Goal: Communication & Community: Answer question/provide support

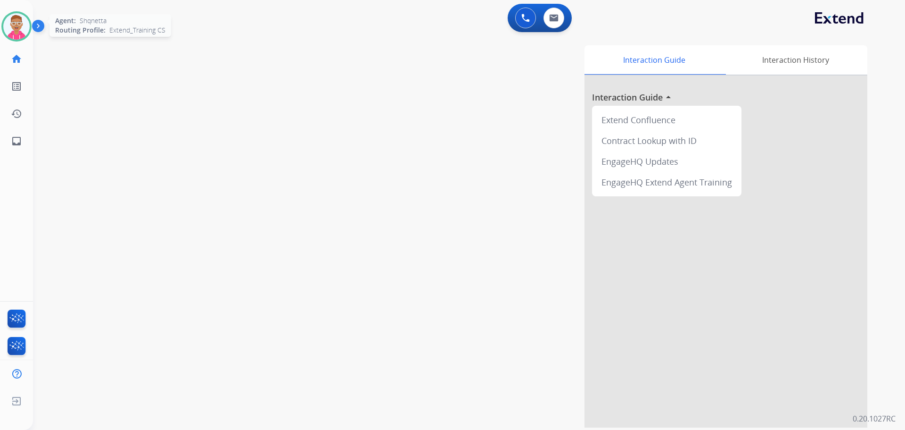
click at [20, 28] on img at bounding box center [16, 26] width 26 height 26
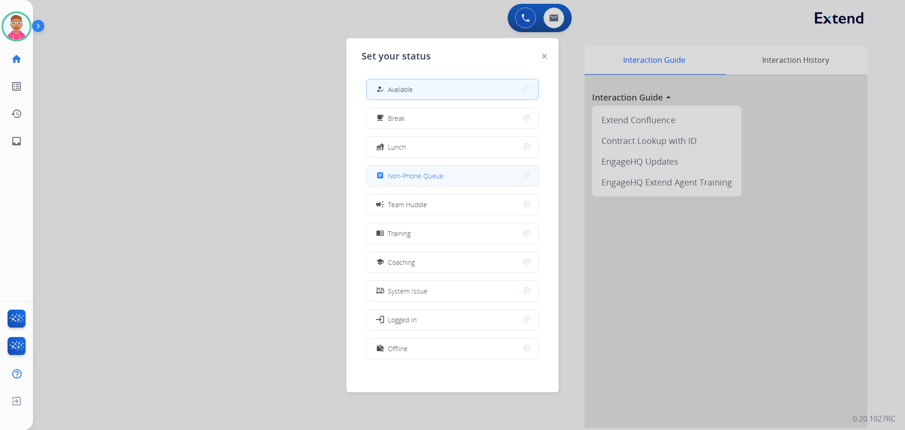
click at [445, 174] on button "assignment Non-Phone Queue" at bounding box center [453, 176] width 172 height 20
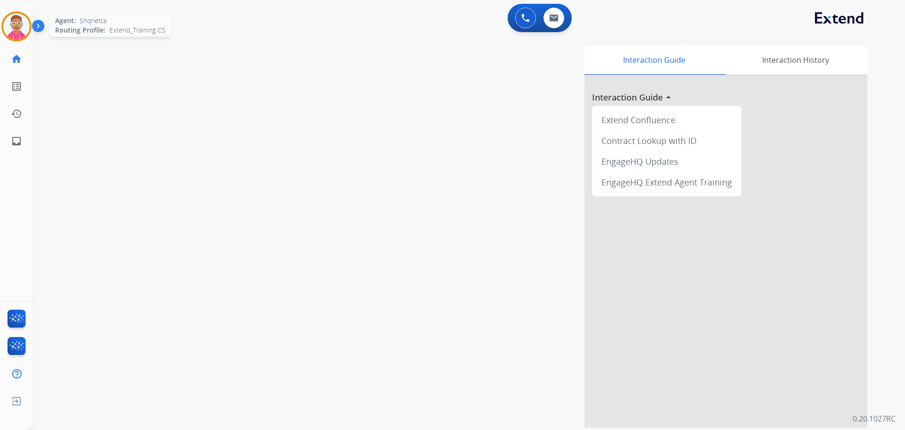
click at [15, 34] on img at bounding box center [16, 26] width 26 height 26
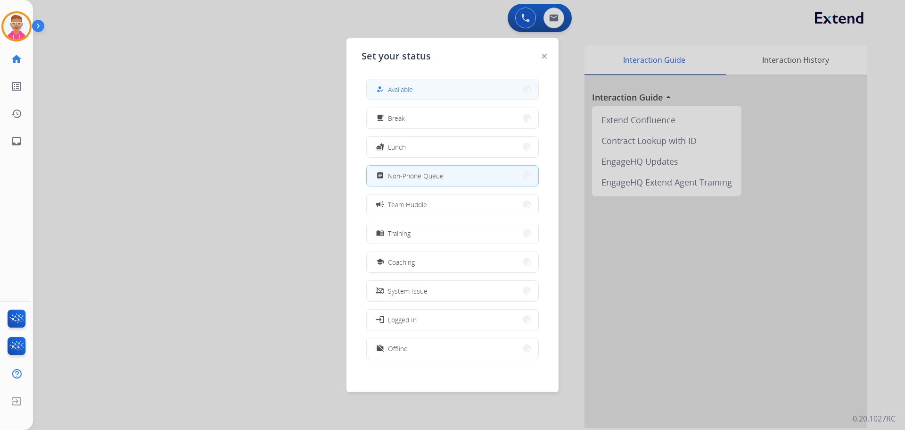
click at [436, 83] on button "how_to_reg Available" at bounding box center [453, 89] width 172 height 20
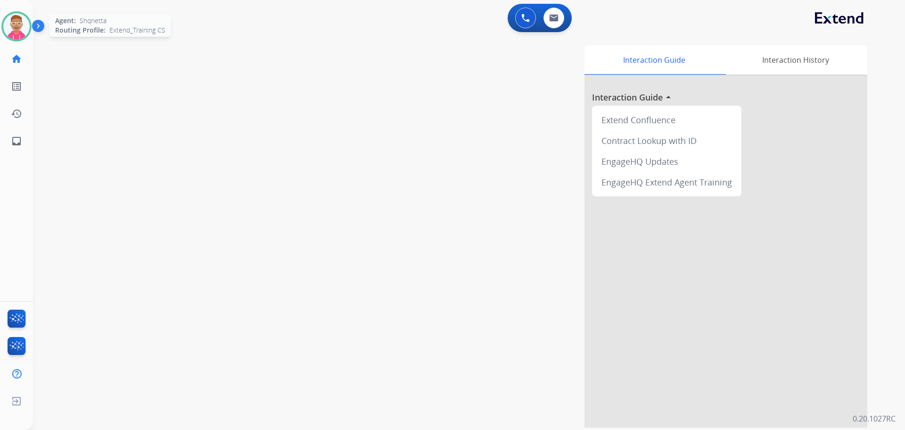
click at [11, 28] on img at bounding box center [16, 26] width 26 height 26
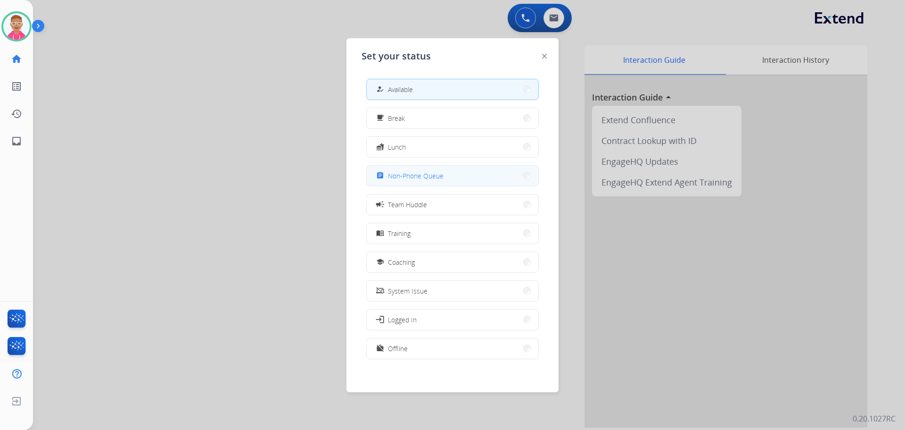
click at [433, 171] on span "Non-Phone Queue" at bounding box center [416, 176] width 56 height 10
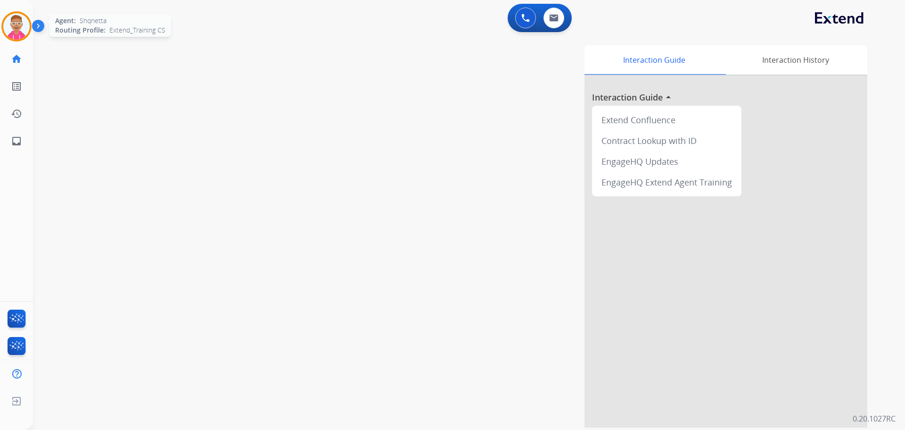
click at [19, 25] on img at bounding box center [16, 26] width 26 height 26
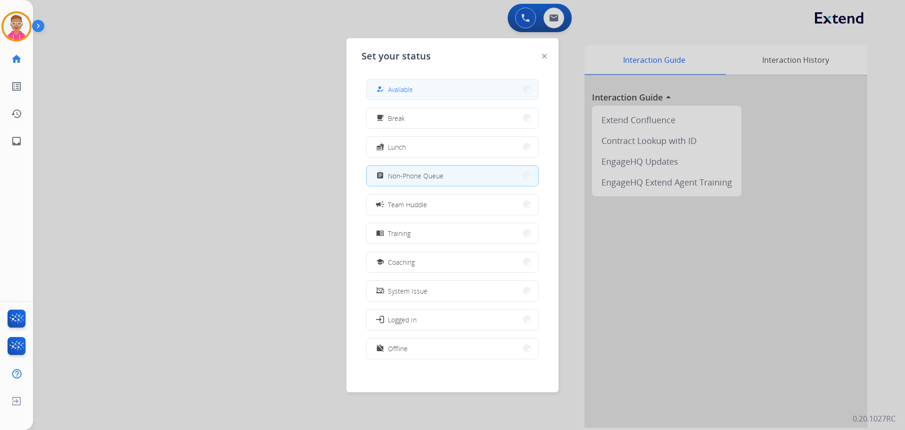
click at [481, 86] on button "how_to_reg Available" at bounding box center [453, 89] width 172 height 20
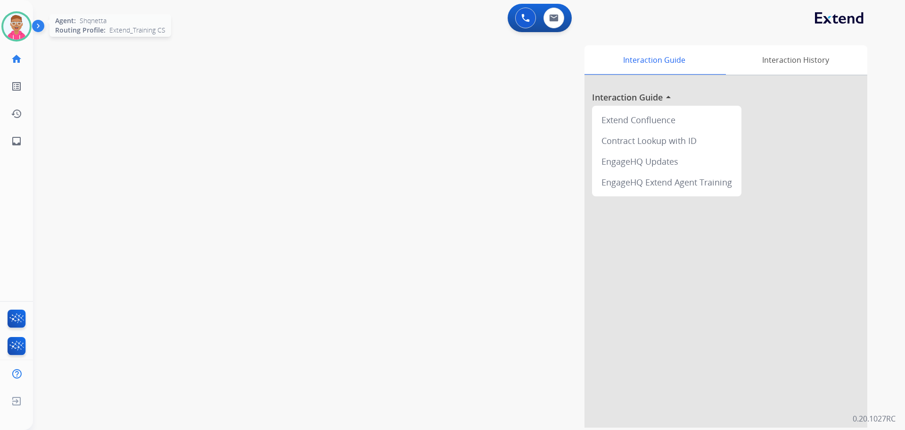
click at [12, 24] on img at bounding box center [16, 26] width 26 height 26
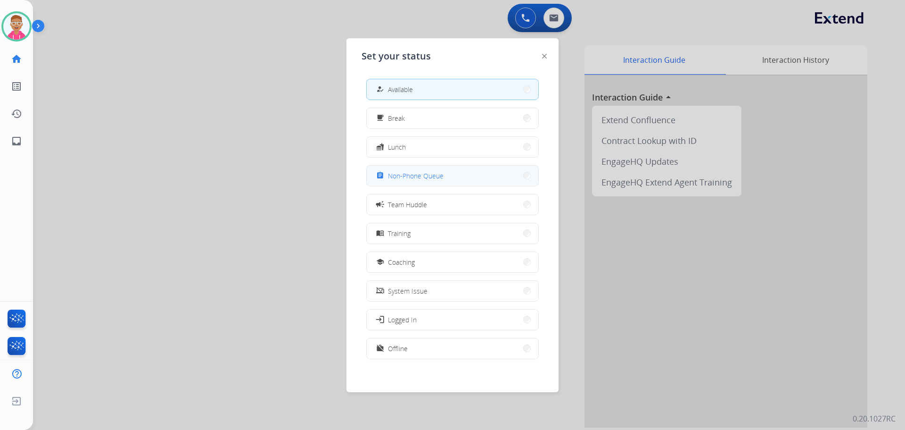
click at [433, 179] on span "Non-Phone Queue" at bounding box center [416, 176] width 56 height 10
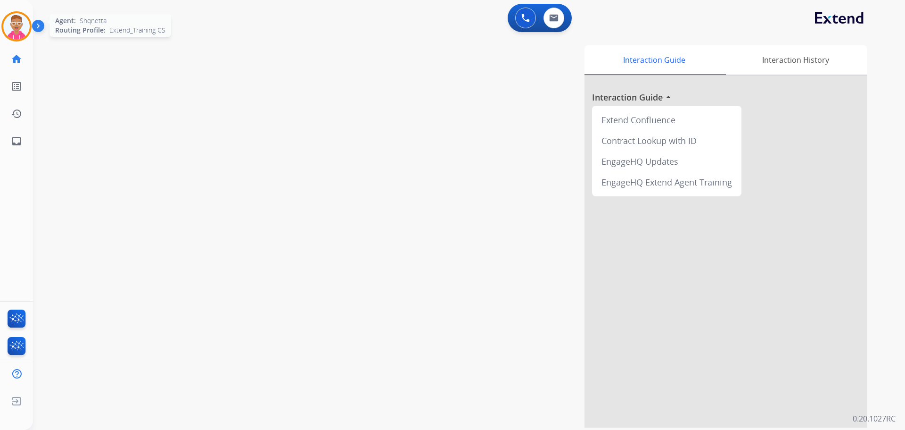
click at [20, 26] on img at bounding box center [16, 26] width 26 height 26
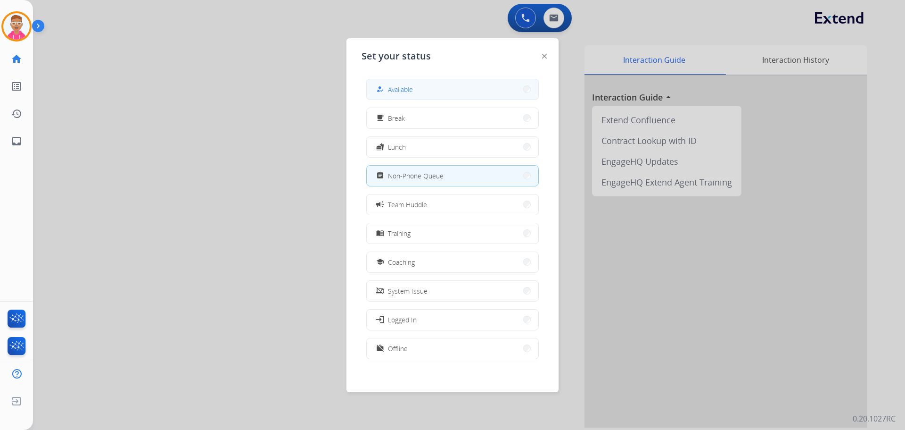
click at [456, 91] on button "how_to_reg Available" at bounding box center [453, 89] width 172 height 20
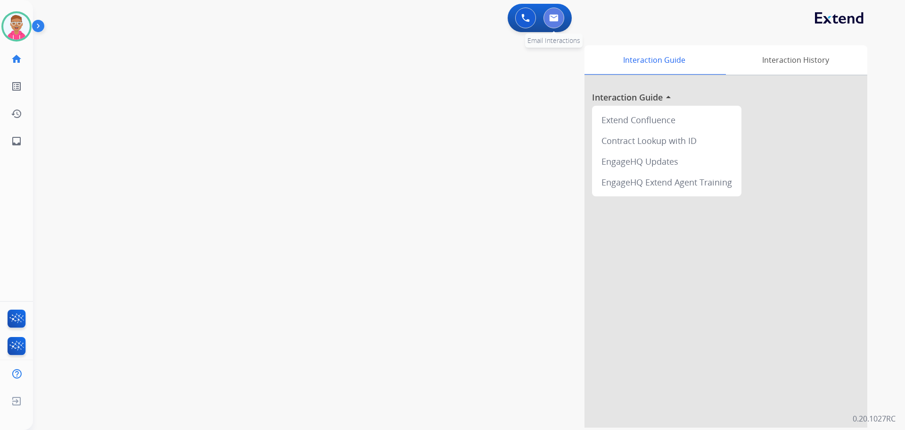
click at [559, 17] on button at bounding box center [554, 18] width 21 height 21
select select "**********"
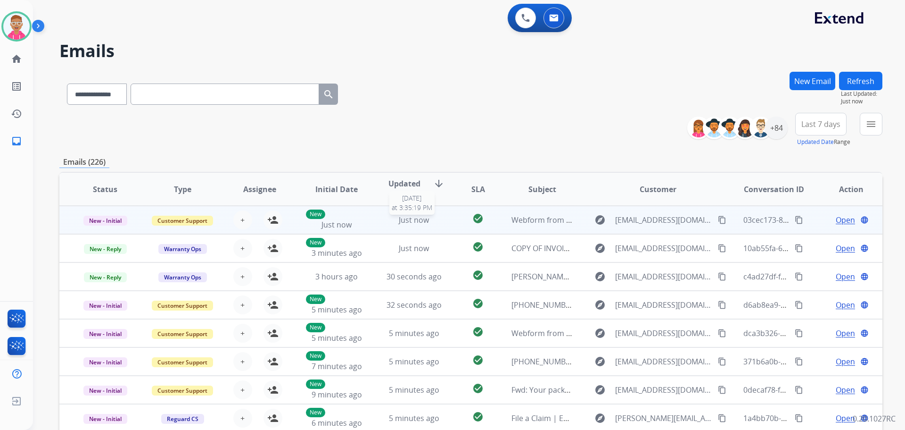
click at [383, 224] on div "Just now" at bounding box center [414, 219] width 62 height 11
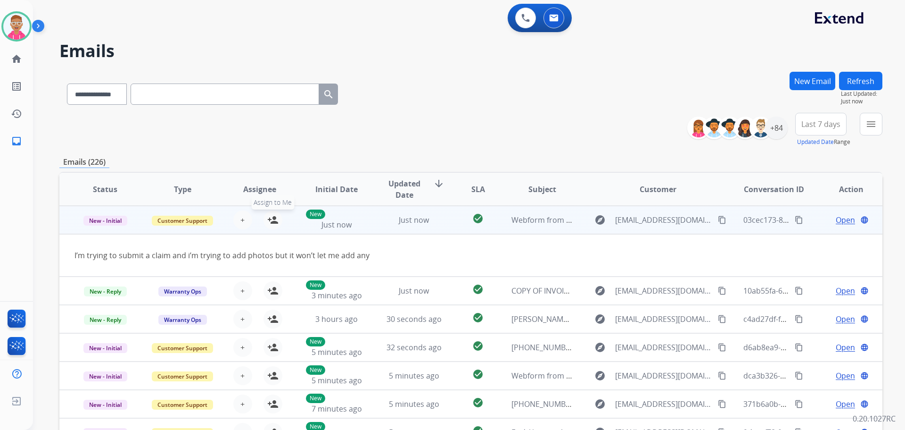
click at [272, 218] on mat-icon "person_add" at bounding box center [272, 219] width 11 height 11
click at [836, 218] on span "Open" at bounding box center [845, 219] width 19 height 11
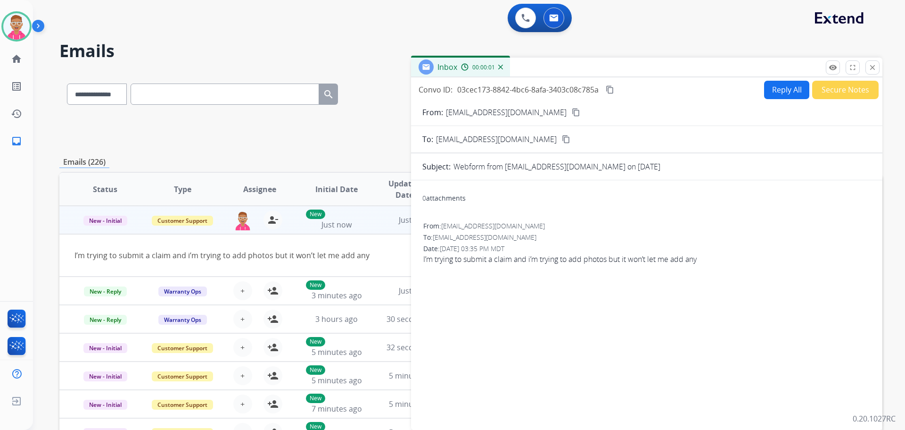
click at [782, 91] on button "Reply All" at bounding box center [786, 90] width 45 height 18
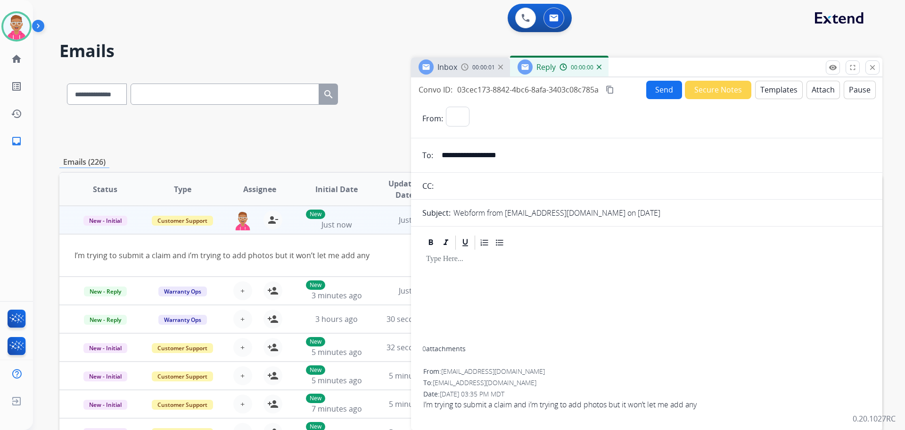
select select "**********"
click at [777, 91] on button "Templates" at bounding box center [779, 90] width 48 height 18
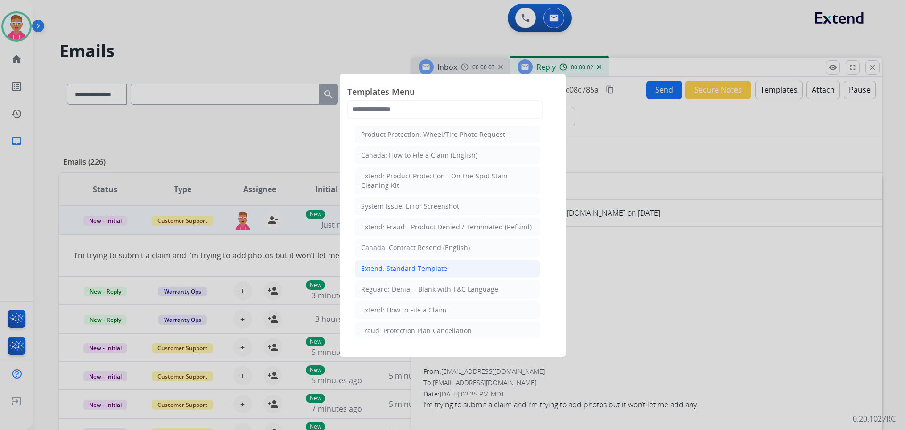
click at [415, 272] on div "Extend: Standard Template" at bounding box center [404, 268] width 86 height 9
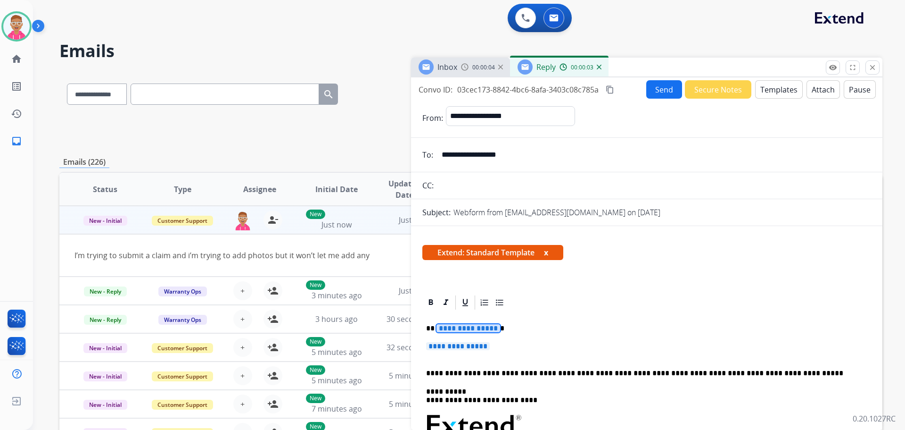
click at [457, 332] on span "**********" at bounding box center [469, 328] width 64 height 8
click at [452, 346] on span "**********" at bounding box center [458, 346] width 64 height 8
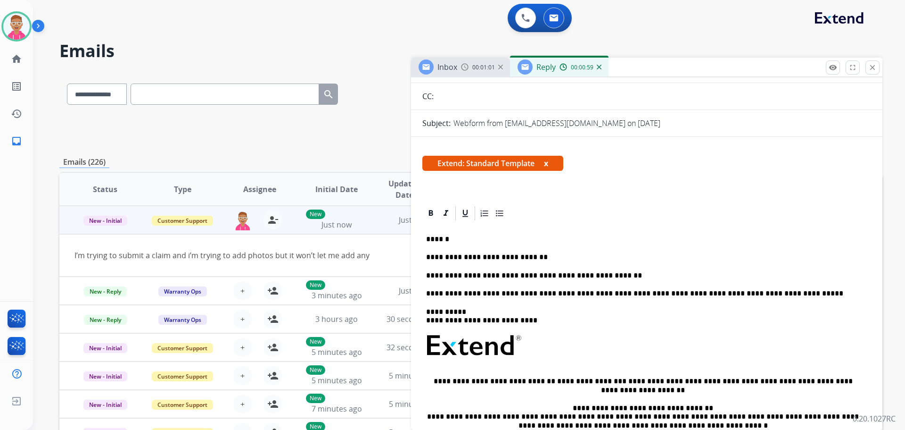
scroll to position [94, 0]
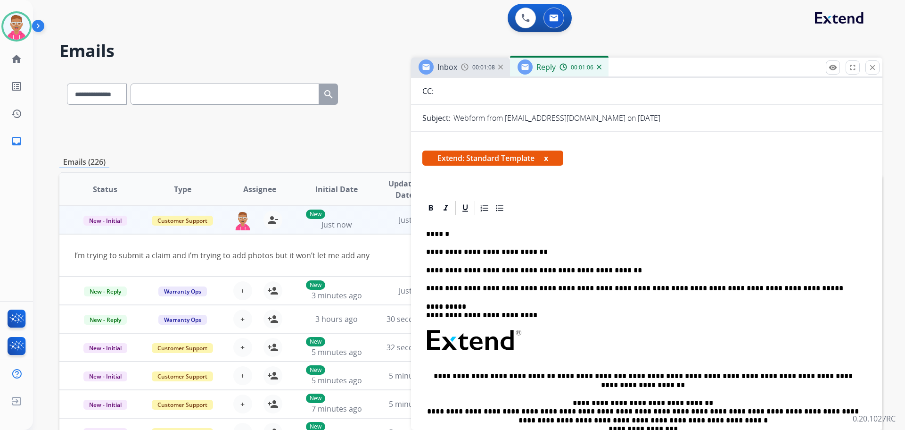
click at [542, 289] on p "**********" at bounding box center [643, 288] width 434 height 8
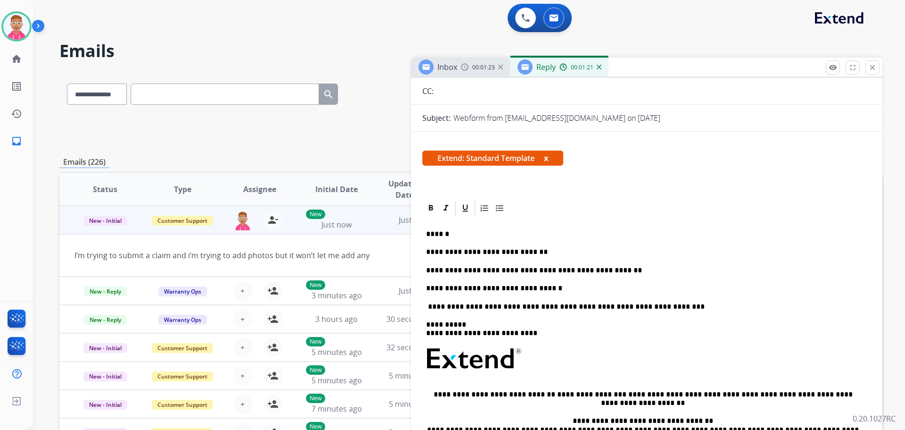
click at [556, 290] on p "**********" at bounding box center [643, 288] width 434 height 8
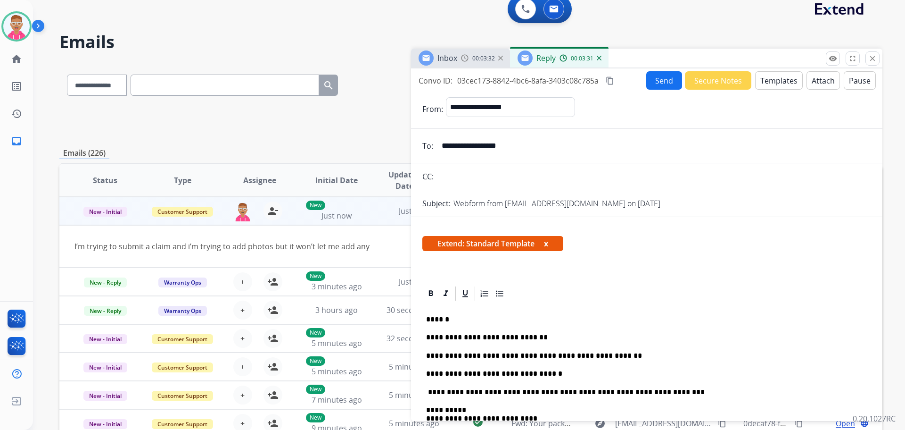
scroll to position [0, 0]
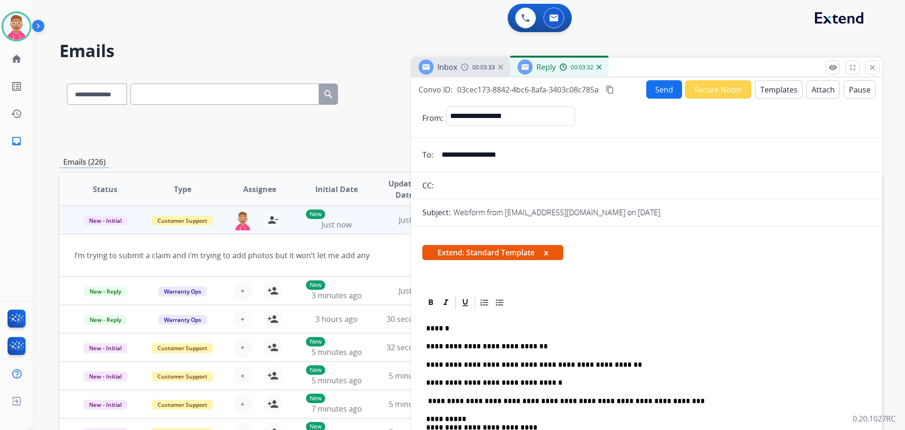
click at [653, 84] on button "Send" at bounding box center [665, 89] width 36 height 18
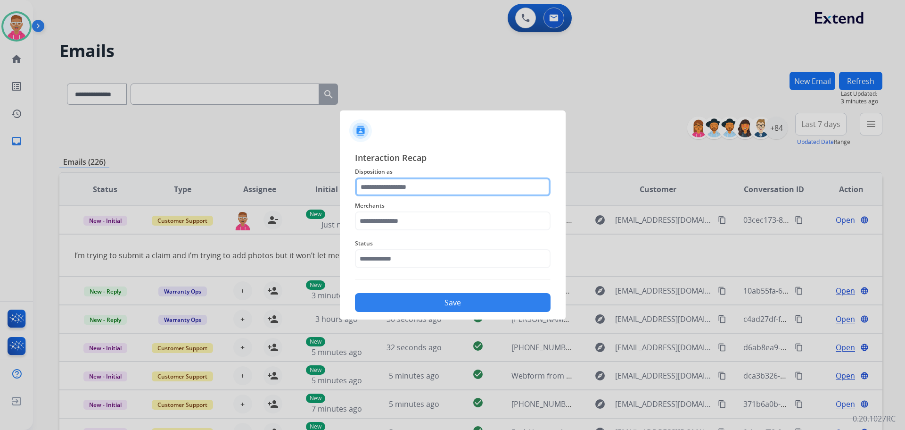
click at [393, 189] on input "text" at bounding box center [453, 186] width 196 height 19
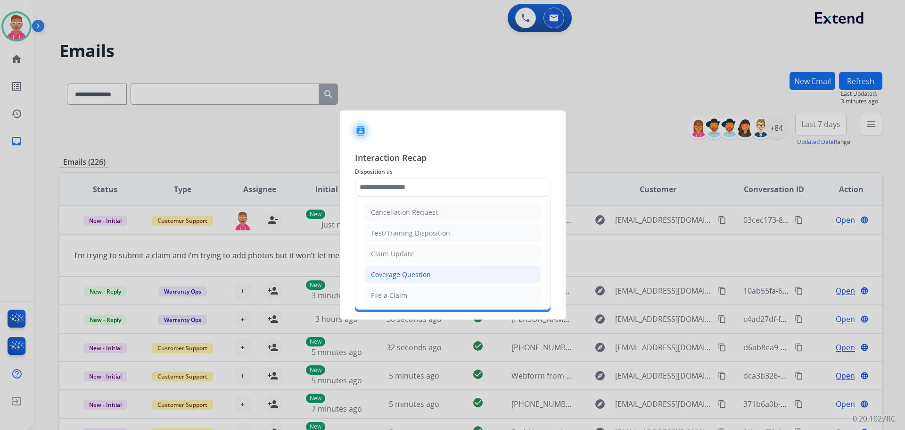
click at [393, 275] on div "Coverage Question" at bounding box center [401, 274] width 60 height 9
type input "**********"
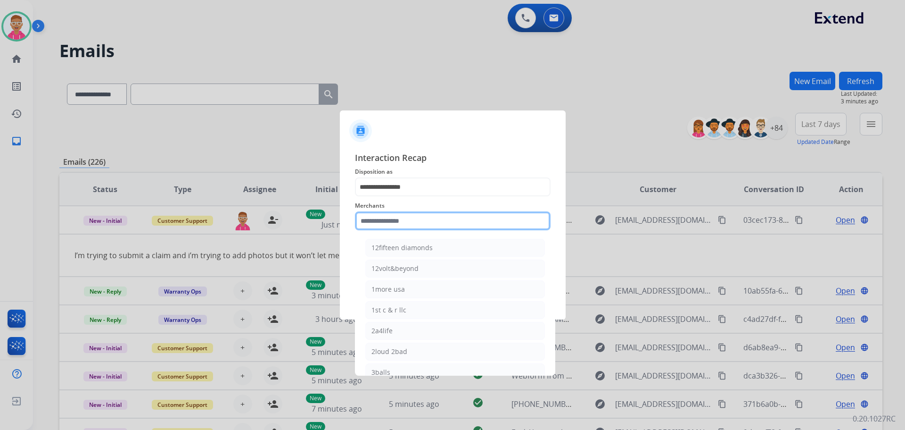
click at [387, 223] on input "text" at bounding box center [453, 220] width 196 height 19
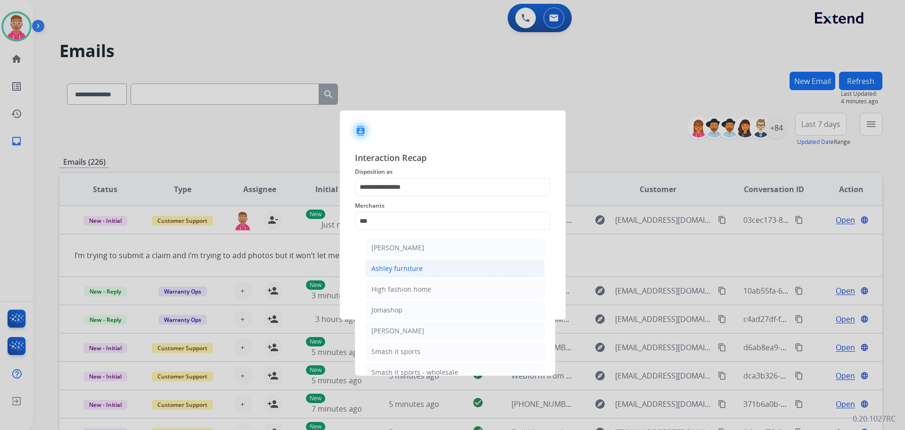
click at [433, 266] on li "Ashley furniture" at bounding box center [455, 268] width 180 height 18
type input "**********"
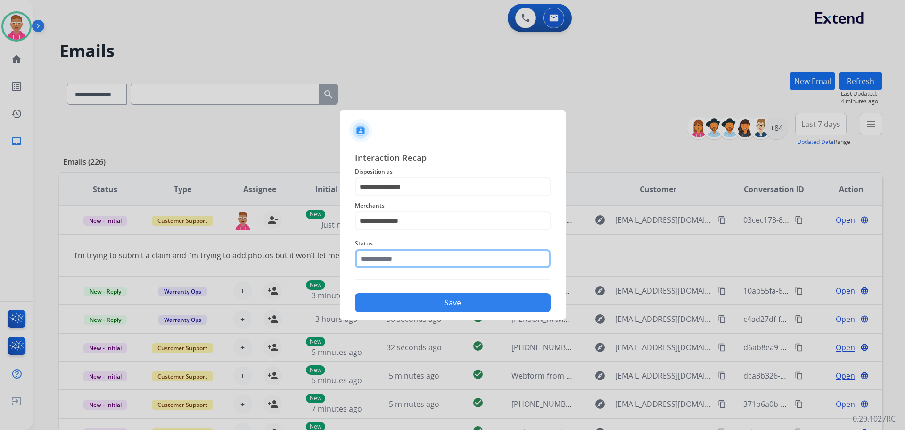
click at [409, 265] on input "text" at bounding box center [453, 258] width 196 height 19
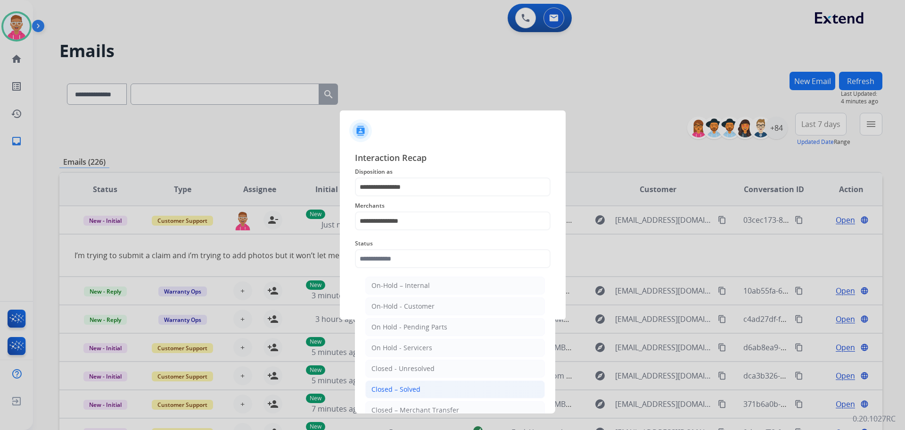
click at [427, 390] on li "Closed – Solved" at bounding box center [455, 389] width 180 height 18
type input "**********"
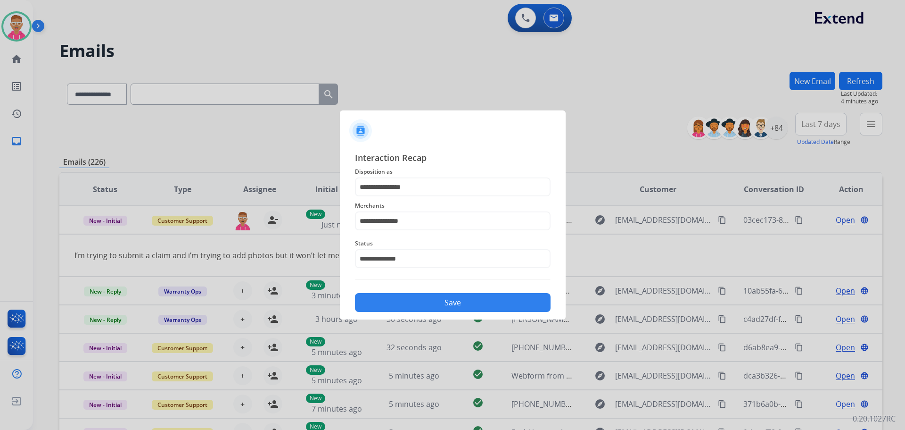
click at [450, 300] on button "Save" at bounding box center [453, 302] width 196 height 19
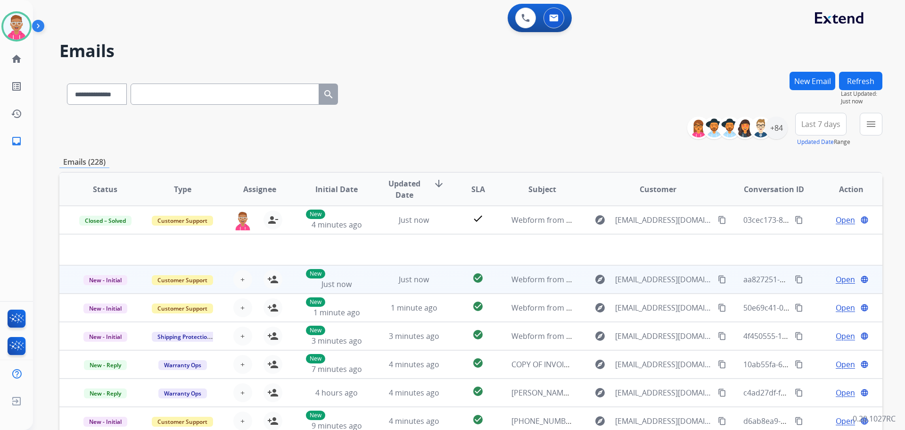
scroll to position [32, 0]
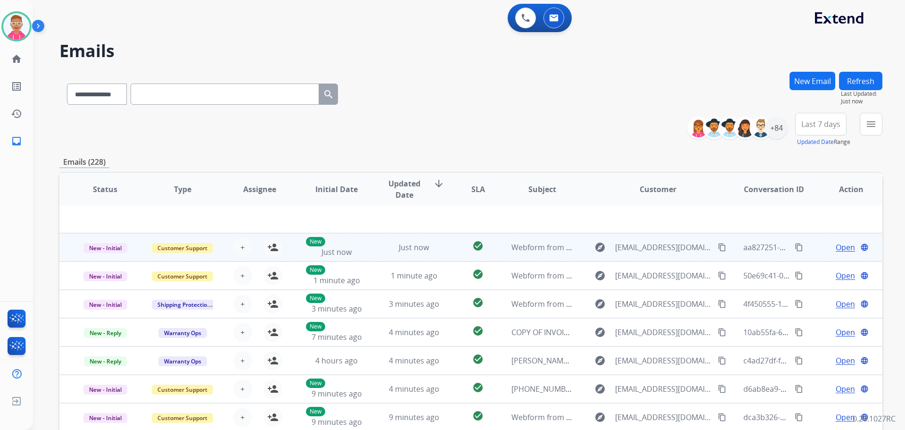
click at [370, 249] on td "Just now" at bounding box center [406, 247] width 77 height 28
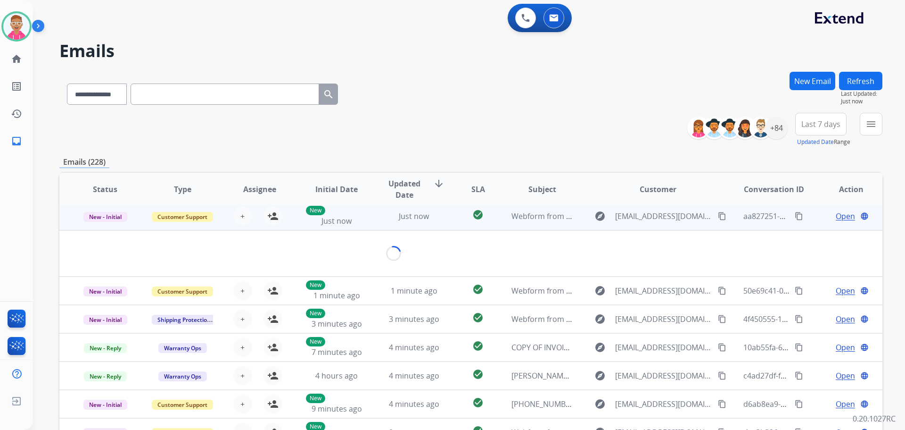
scroll to position [28, 0]
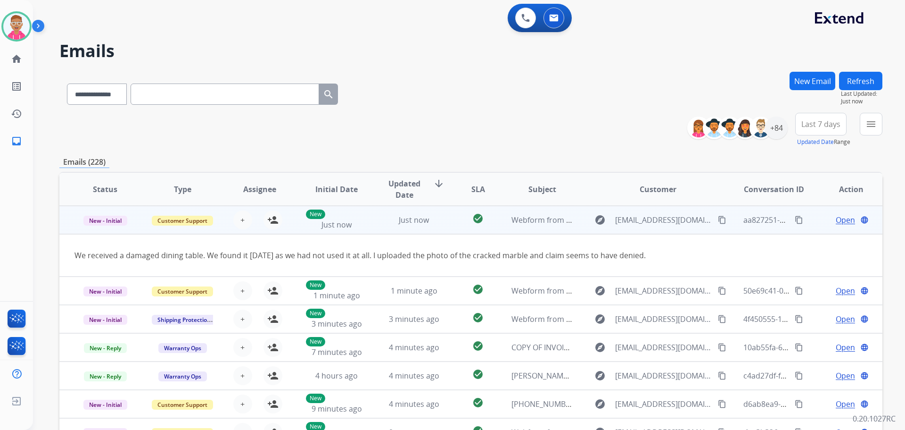
click at [668, 253] on div "We received a damaged dining table. We found it [DATE] as we had not used it at…" at bounding box center [394, 254] width 639 height 11
click at [131, 246] on td "We received a damaged dining table. We found it [DATE] as we had not used it at…" at bounding box center [393, 255] width 669 height 42
click at [196, 256] on div "We received a damaged dining table. We found it [DATE] as we had not used it at…" at bounding box center [394, 254] width 639 height 11
click at [220, 263] on td "We received a damaged dining table. We found it [DATE] as we had not used it at…" at bounding box center [393, 255] width 669 height 42
click at [286, 252] on div "We received a damaged dining table. We found it [DATE] as we had not used it at…" at bounding box center [394, 254] width 639 height 11
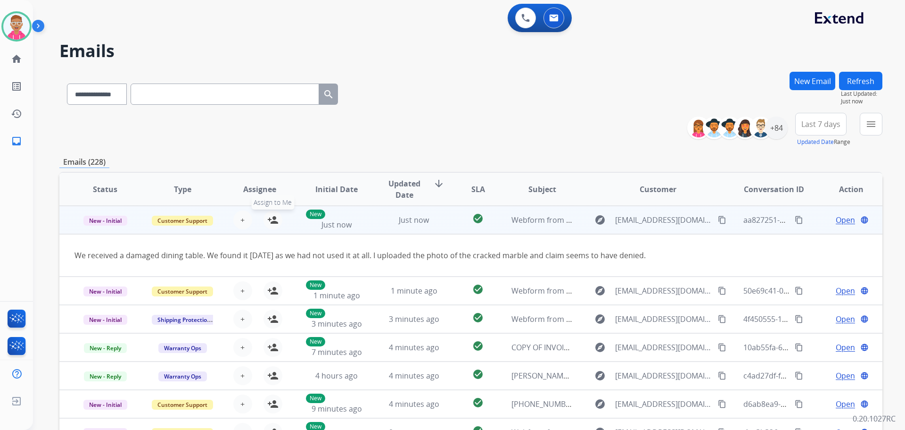
click at [271, 219] on mat-icon "person_add" at bounding box center [272, 219] width 11 height 11
click at [836, 217] on span "Open" at bounding box center [845, 219] width 19 height 11
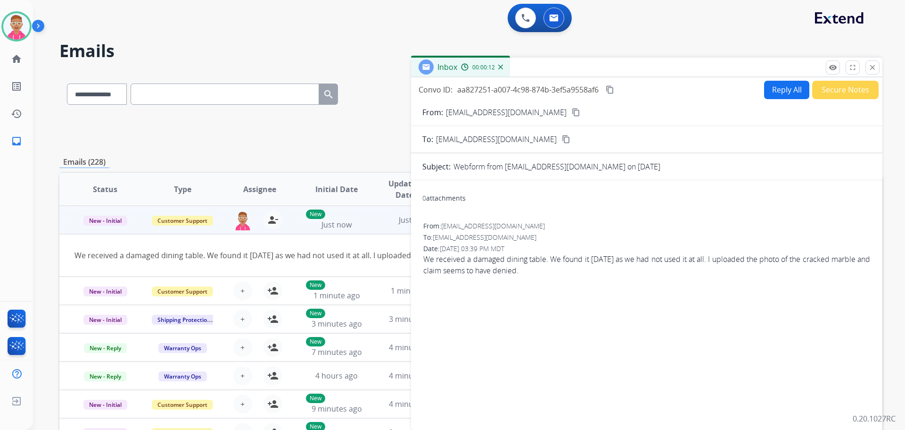
click at [572, 109] on mat-icon "content_copy" at bounding box center [576, 112] width 8 height 8
click at [273, 24] on div "0 Voice Interactions 0 Email Interactions" at bounding box center [463, 19] width 838 height 30
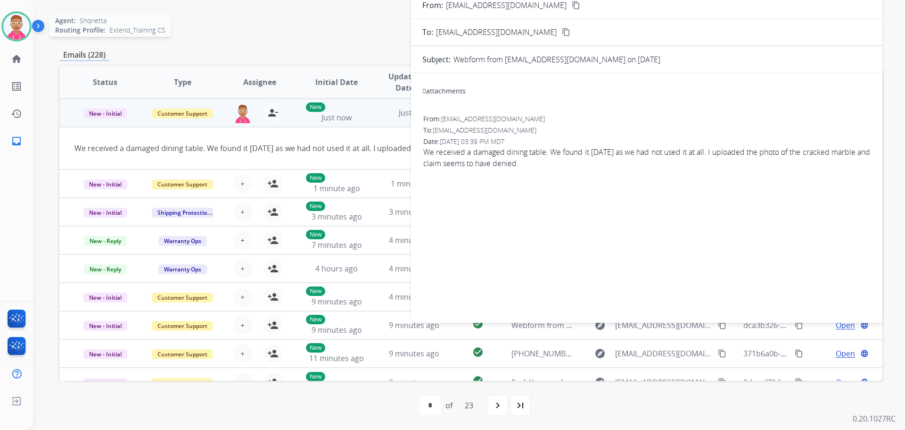
click at [15, 20] on img at bounding box center [16, 26] width 26 height 26
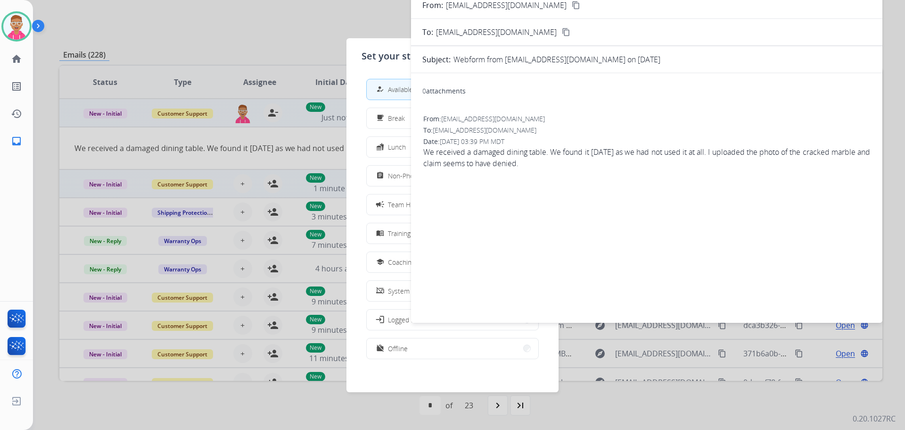
click at [388, 172] on div "assignment" at bounding box center [381, 175] width 14 height 11
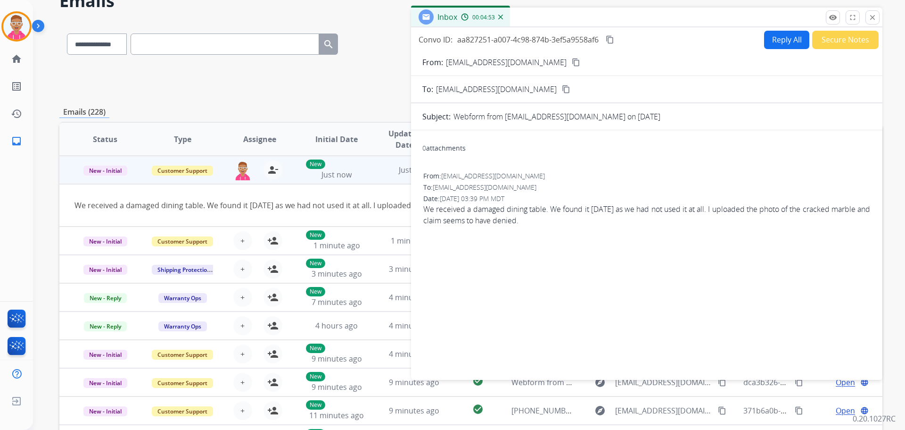
scroll to position [0, 0]
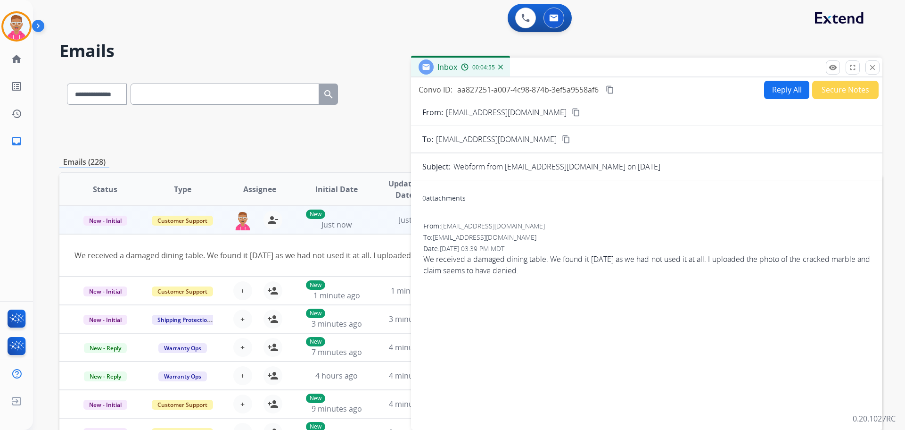
click at [395, 48] on h2 "Emails" at bounding box center [470, 51] width 823 height 19
click at [874, 69] on mat-icon "close" at bounding box center [873, 67] width 8 height 8
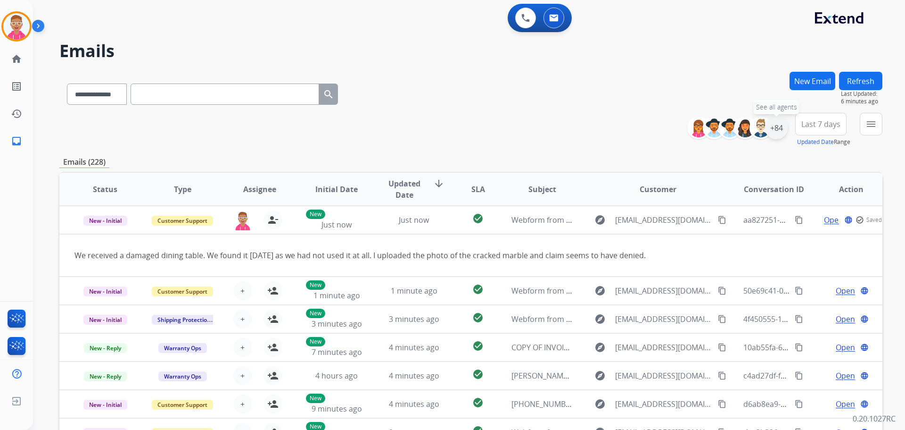
click at [770, 133] on div "+84" at bounding box center [776, 127] width 23 height 23
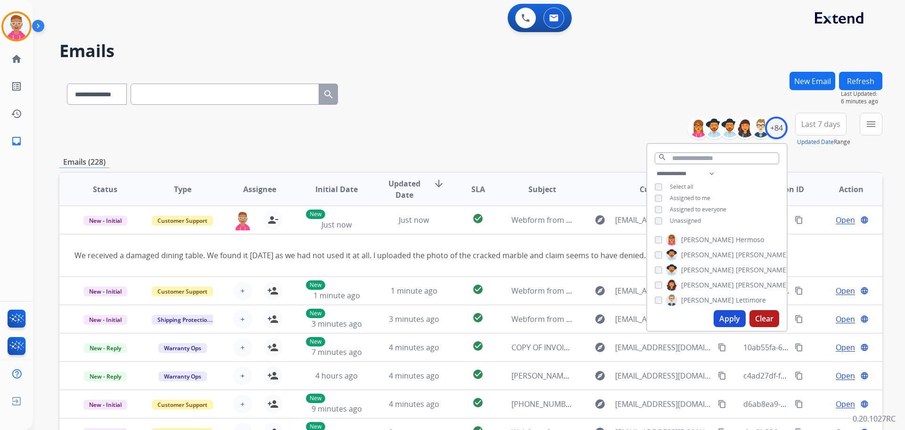
click at [723, 318] on button "Apply" at bounding box center [730, 318] width 32 height 17
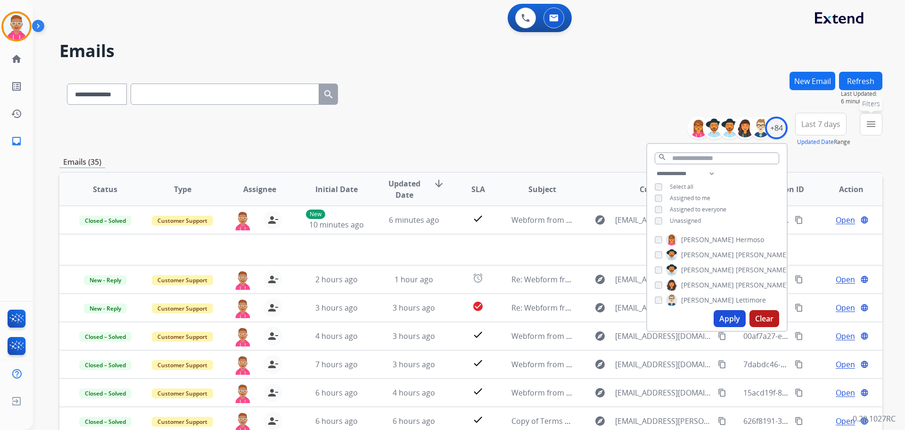
click at [868, 124] on mat-icon "menu" at bounding box center [871, 123] width 11 height 11
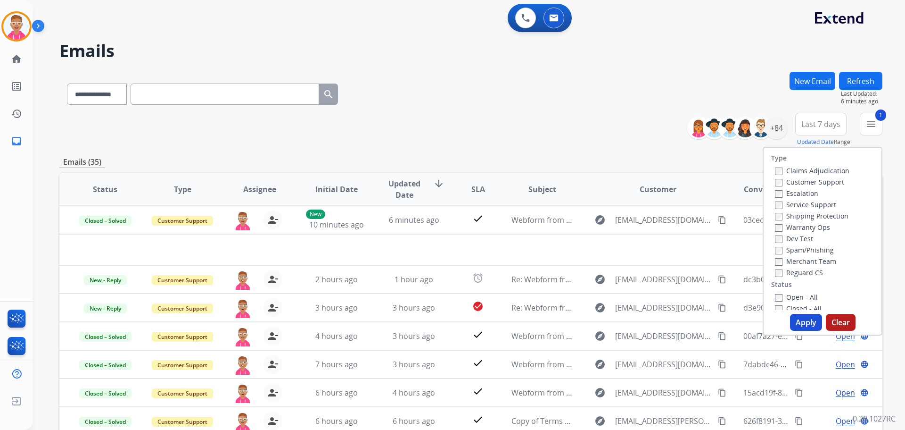
click at [777, 213] on label "Shipping Protection" at bounding box center [812, 215] width 74 height 9
click at [802, 327] on button "Apply" at bounding box center [806, 322] width 32 height 17
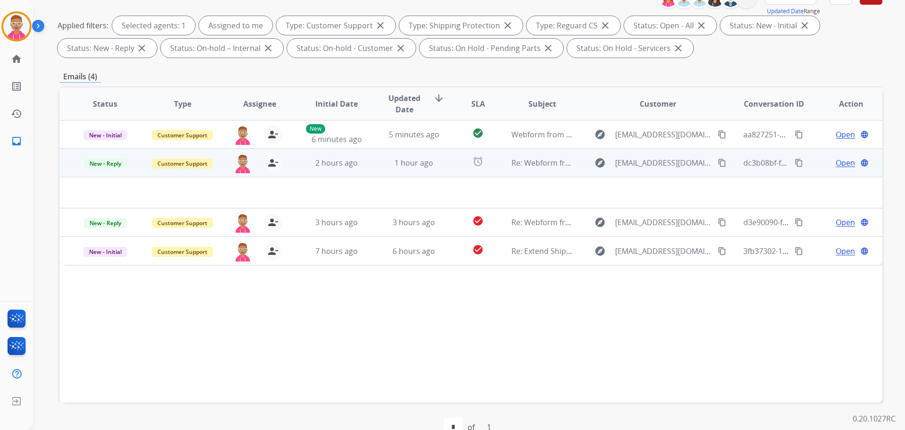
scroll to position [141, 0]
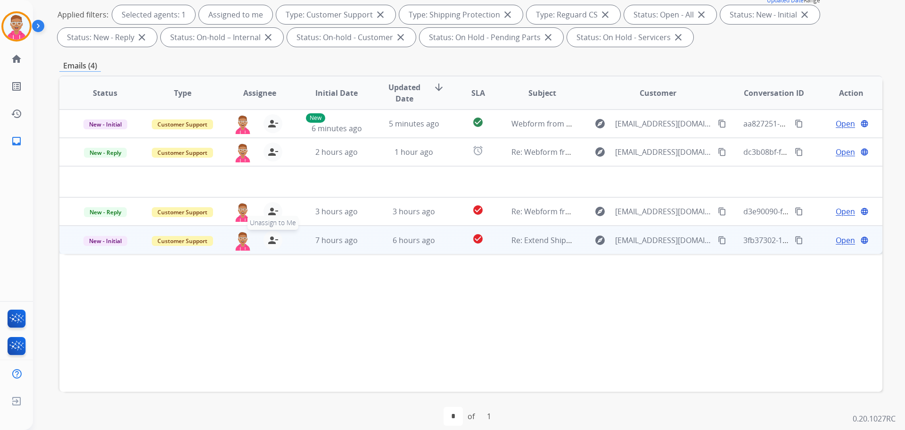
click at [274, 240] on mat-icon "person_remove" at bounding box center [272, 239] width 11 height 11
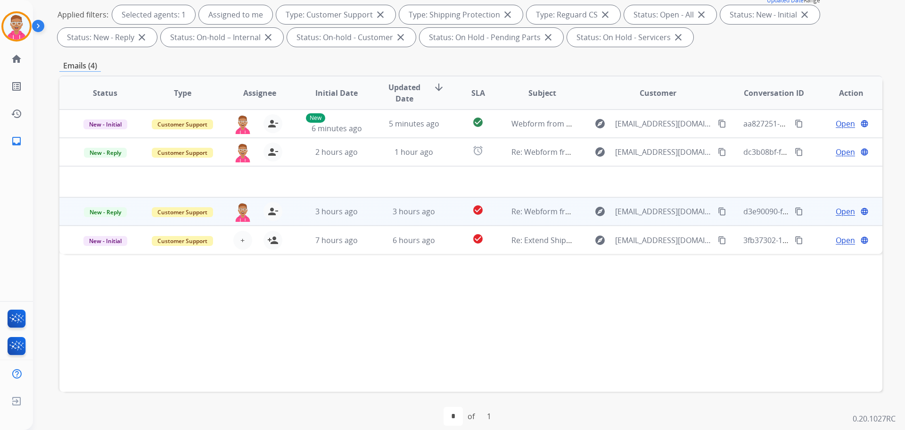
click at [268, 200] on div "[EMAIL_ADDRESS][DOMAIN_NAME] person_remove Unassign to Me" at bounding box center [252, 211] width 77 height 26
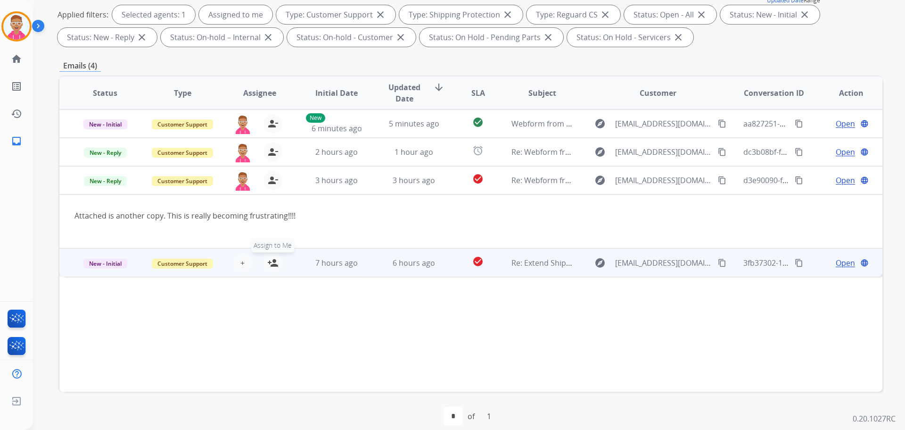
click at [272, 256] on button "person_add Assign to Me" at bounding box center [273, 262] width 19 height 19
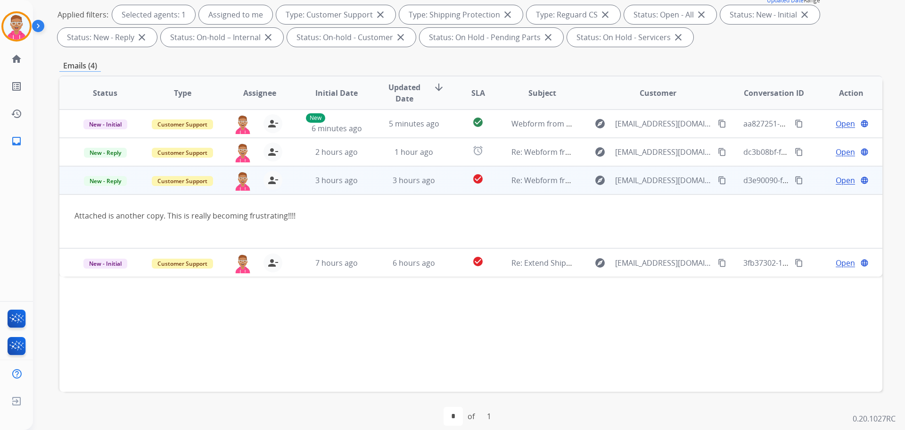
drag, startPoint x: 273, startPoint y: 259, endPoint x: 271, endPoint y: 201, distance: 58.0
click at [272, 258] on mat-icon "person_remove" at bounding box center [272, 262] width 11 height 11
click at [267, 181] on mat-icon "person_remove" at bounding box center [272, 179] width 11 height 11
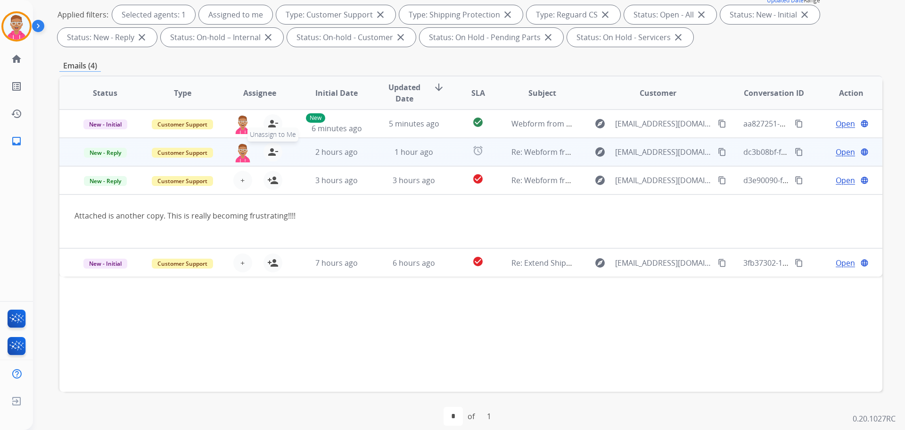
click at [269, 154] on mat-icon "person_remove" at bounding box center [272, 151] width 11 height 11
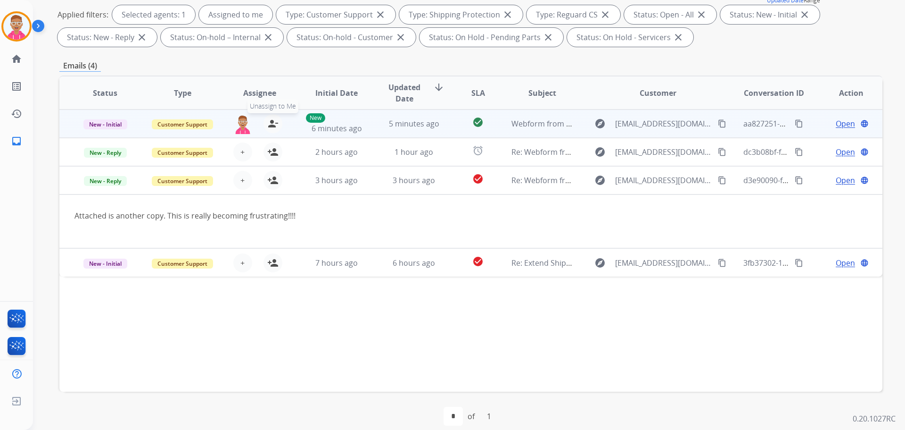
click at [267, 123] on mat-icon "person_remove" at bounding box center [272, 123] width 11 height 11
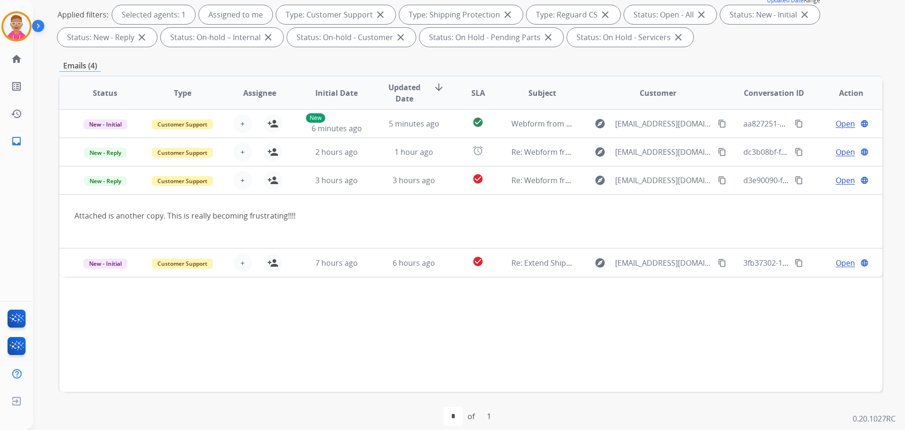
click at [319, 315] on div "Status Type Assignee Initial Date Updated Date arrow_downward SLA Subject Custo…" at bounding box center [470, 233] width 823 height 316
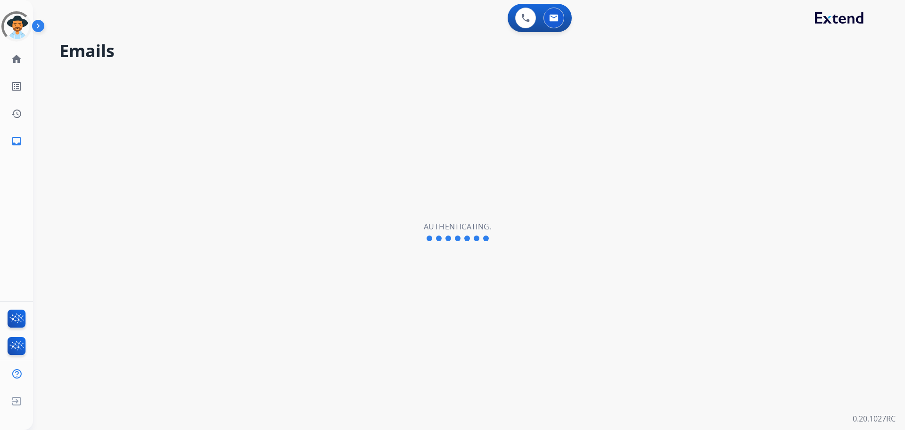
select select "**********"
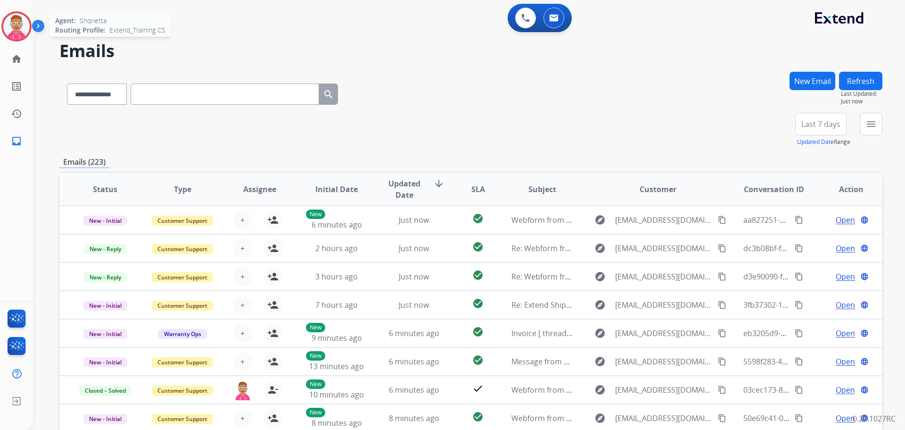
click at [15, 22] on img at bounding box center [16, 26] width 26 height 26
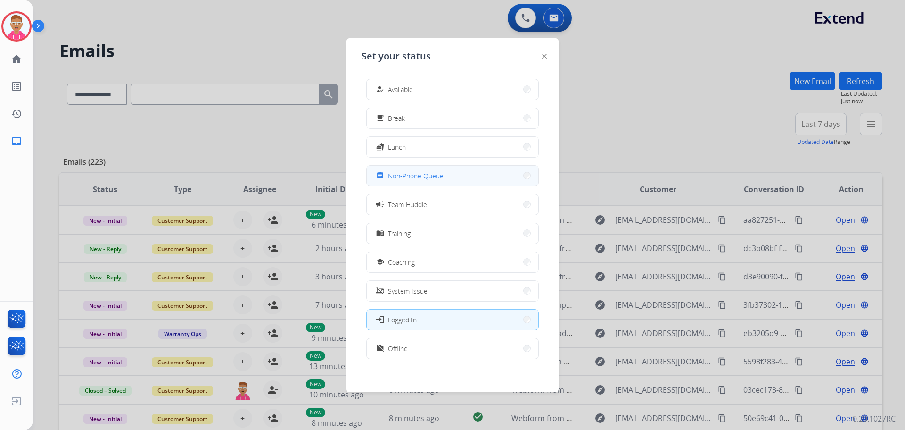
click at [438, 179] on span "Non-Phone Queue" at bounding box center [416, 176] width 56 height 10
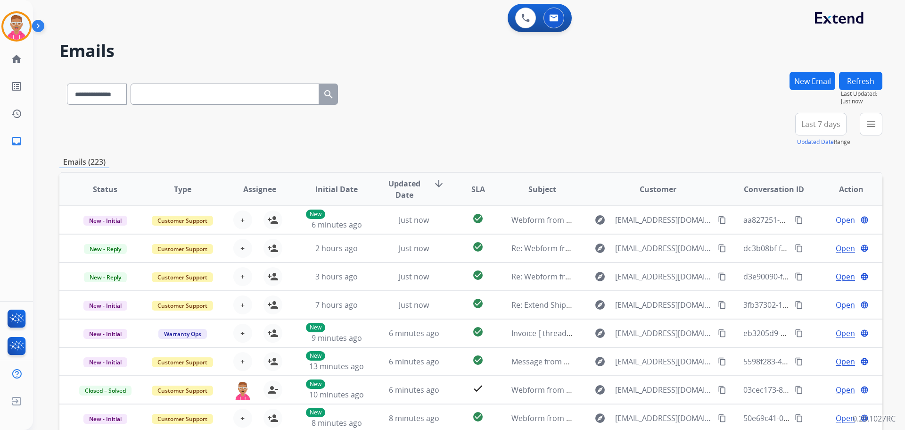
click at [431, 94] on div "**********" at bounding box center [470, 92] width 823 height 41
click at [17, 24] on img at bounding box center [16, 26] width 26 height 26
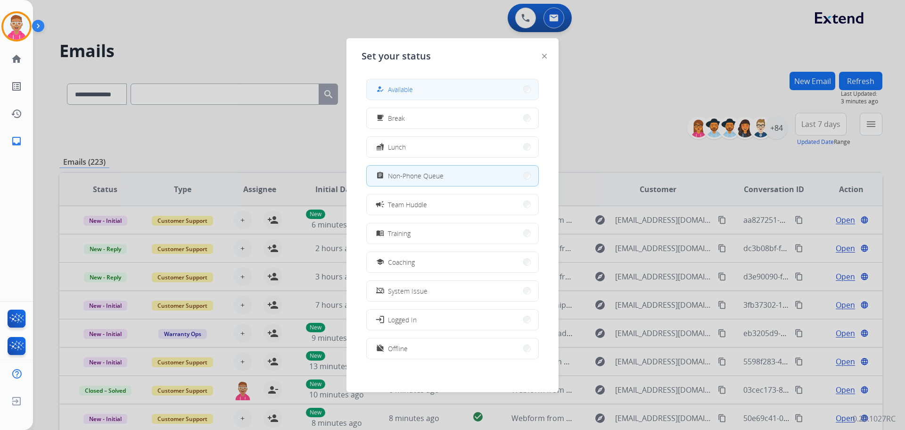
click at [434, 85] on button "how_to_reg Available" at bounding box center [453, 89] width 172 height 20
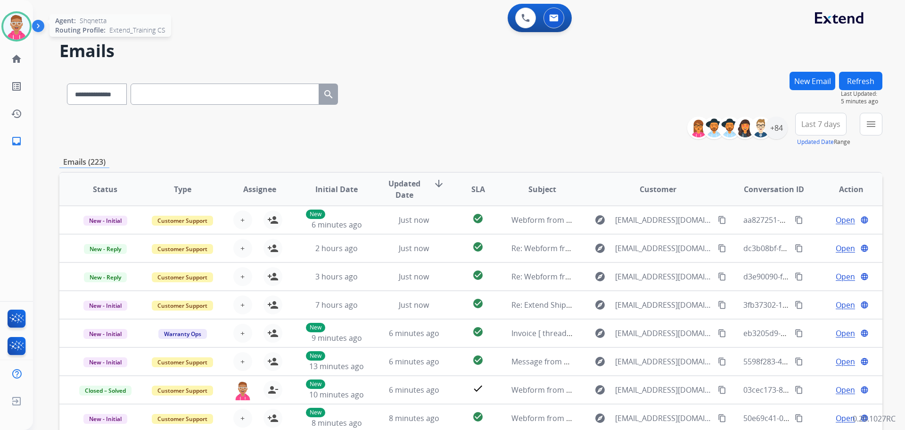
click at [12, 23] on img at bounding box center [16, 26] width 26 height 26
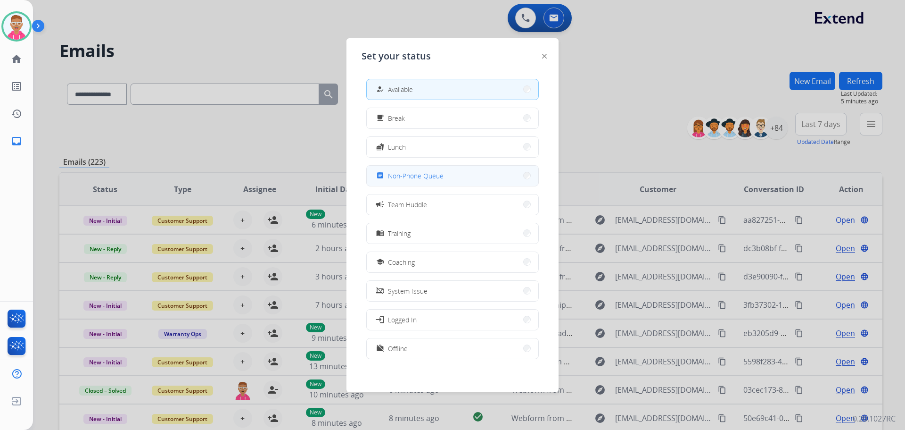
click at [434, 167] on button "assignment Non-Phone Queue" at bounding box center [453, 176] width 172 height 20
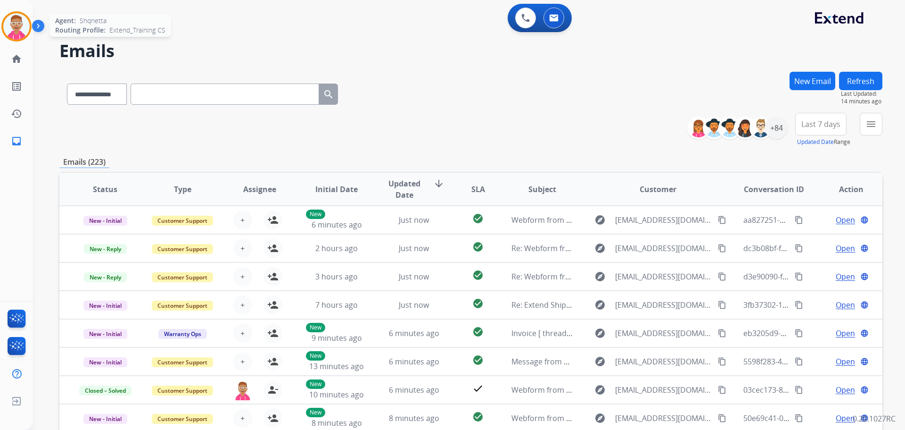
click at [19, 25] on img at bounding box center [16, 26] width 26 height 26
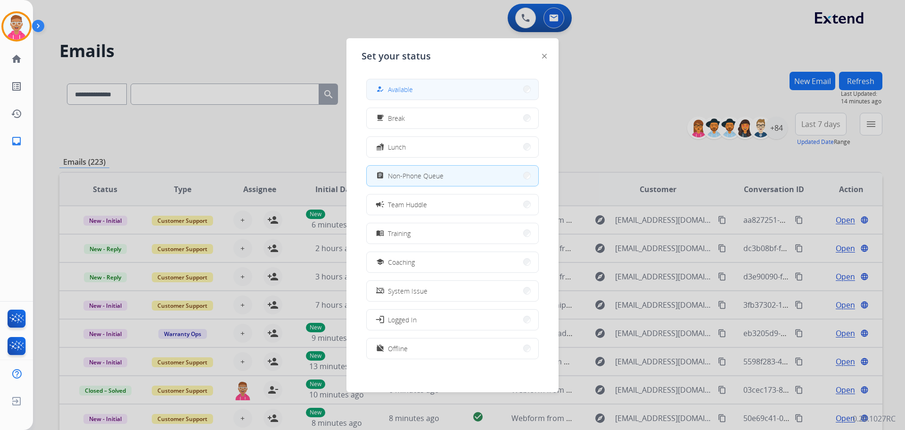
click at [470, 91] on button "how_to_reg Available" at bounding box center [453, 89] width 172 height 20
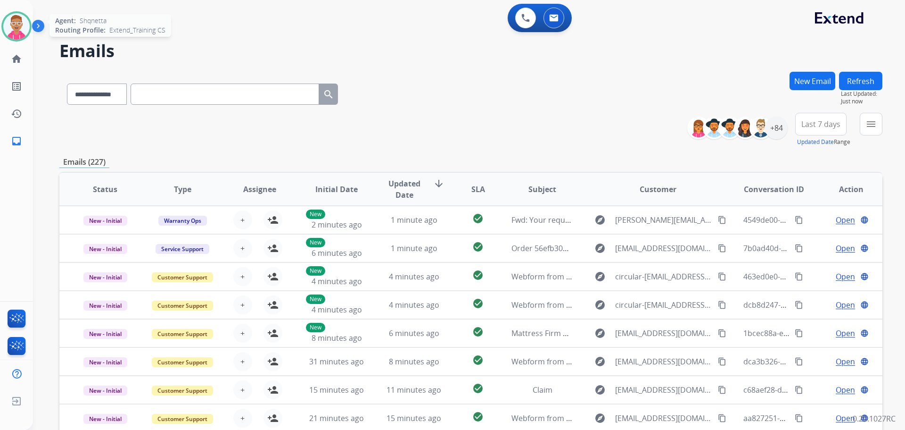
click at [19, 23] on img at bounding box center [16, 26] width 26 height 26
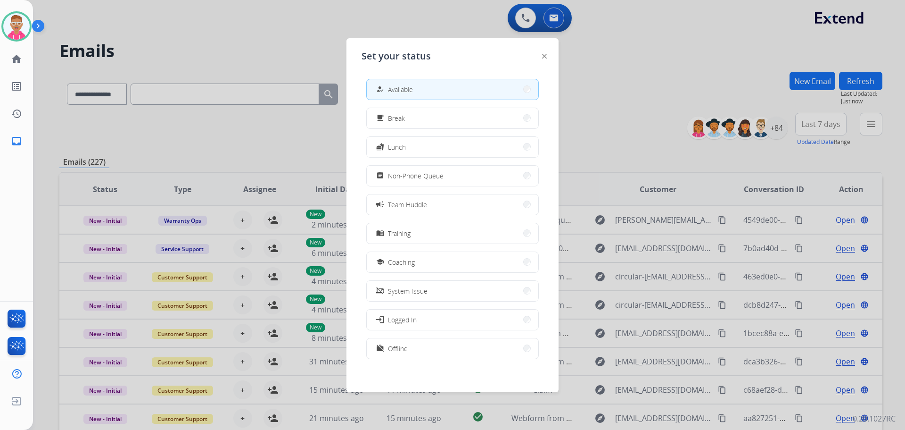
click at [454, 171] on button "assignment Non-Phone Queue" at bounding box center [453, 176] width 172 height 20
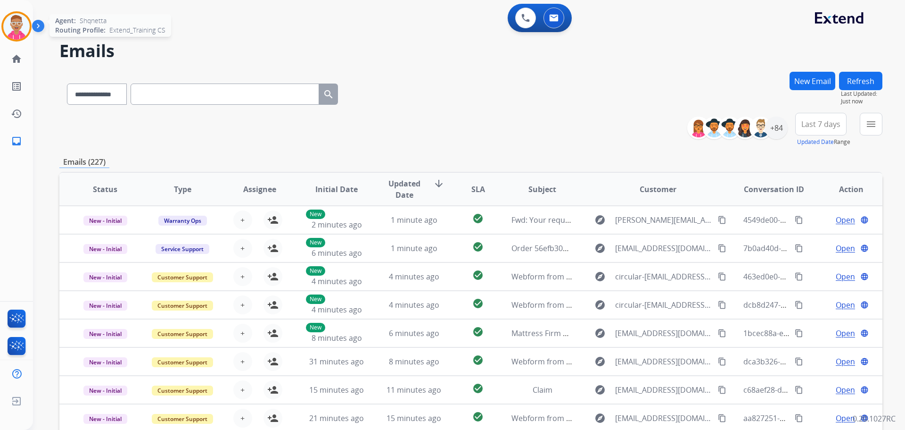
click at [25, 27] on img at bounding box center [16, 26] width 26 height 26
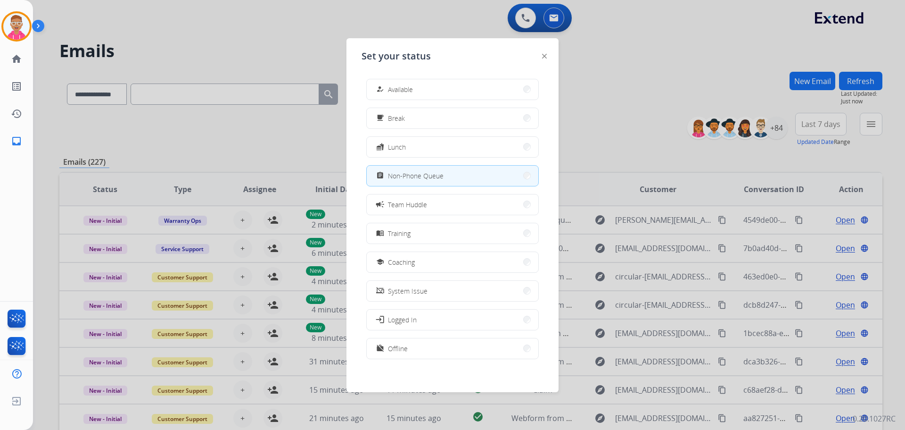
click at [434, 95] on button "how_to_reg Available" at bounding box center [453, 89] width 172 height 20
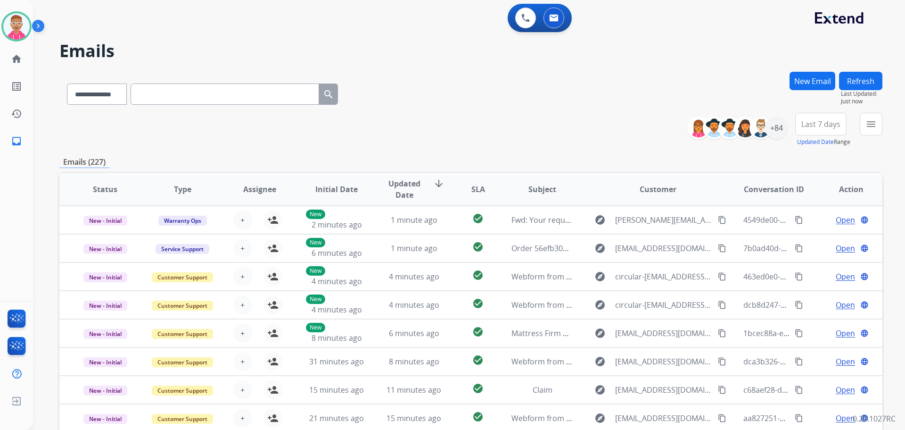
click at [162, 47] on h2 "Emails" at bounding box center [470, 51] width 823 height 19
drag, startPoint x: 8, startPoint y: 25, endPoint x: 13, endPoint y: 22, distance: 5.8
click at [8, 25] on img at bounding box center [16, 26] width 26 height 26
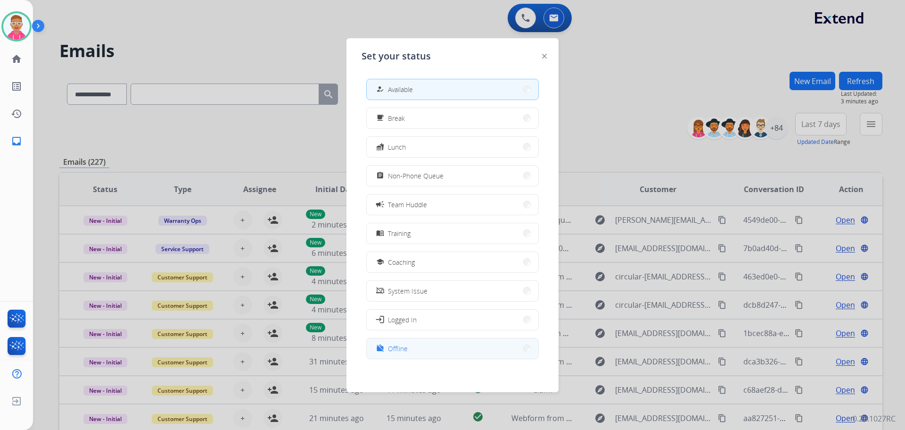
click at [415, 349] on button "work_off Offline" at bounding box center [453, 348] width 172 height 20
